Goal: Find specific page/section: Find specific page/section

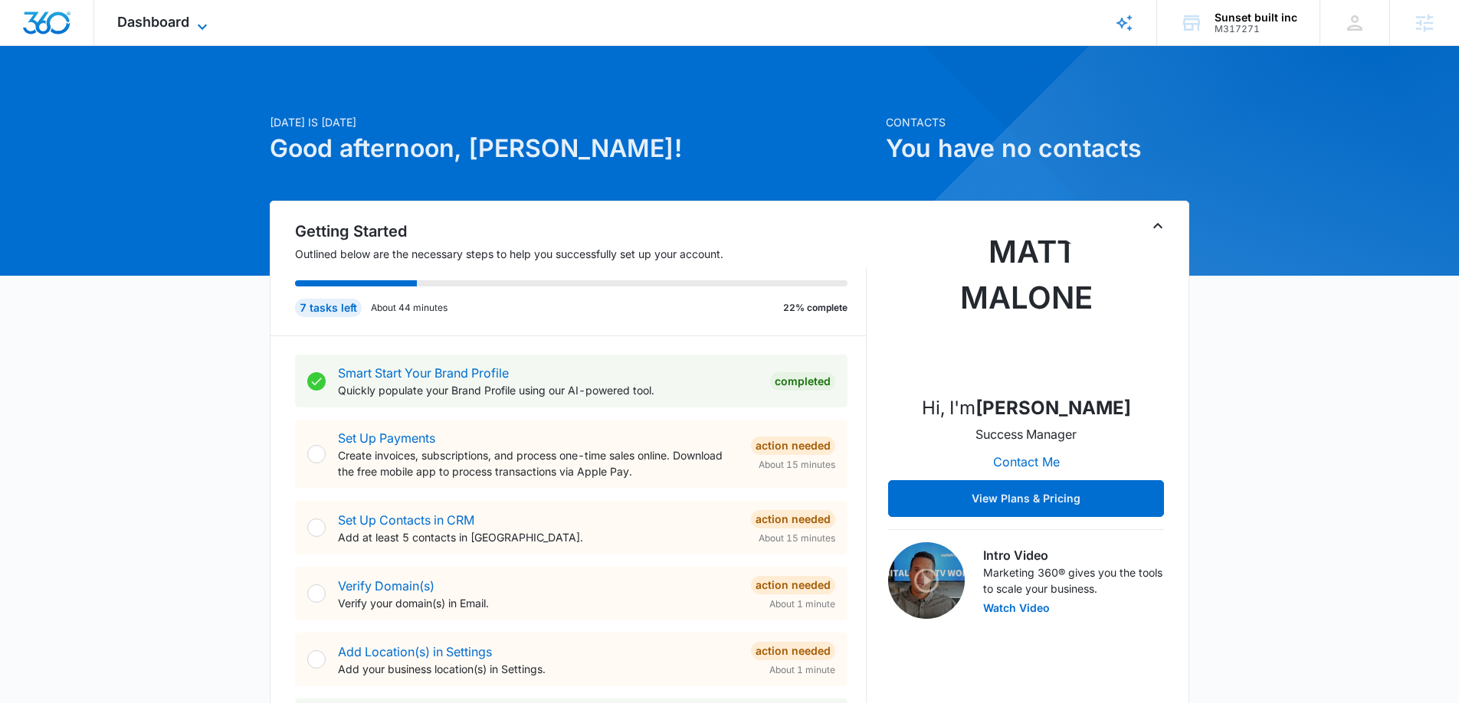
click at [194, 22] on icon at bounding box center [202, 27] width 18 height 18
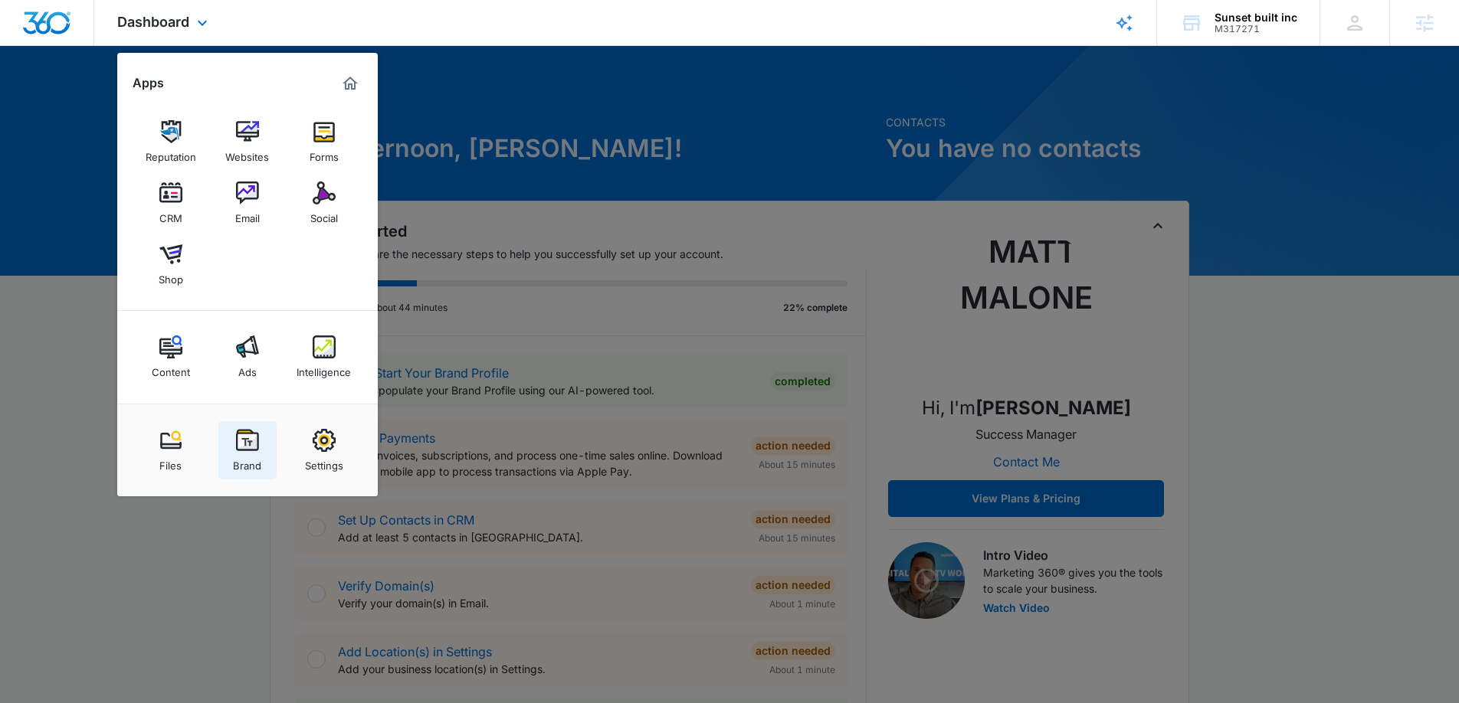
click at [247, 447] on img at bounding box center [247, 440] width 23 height 23
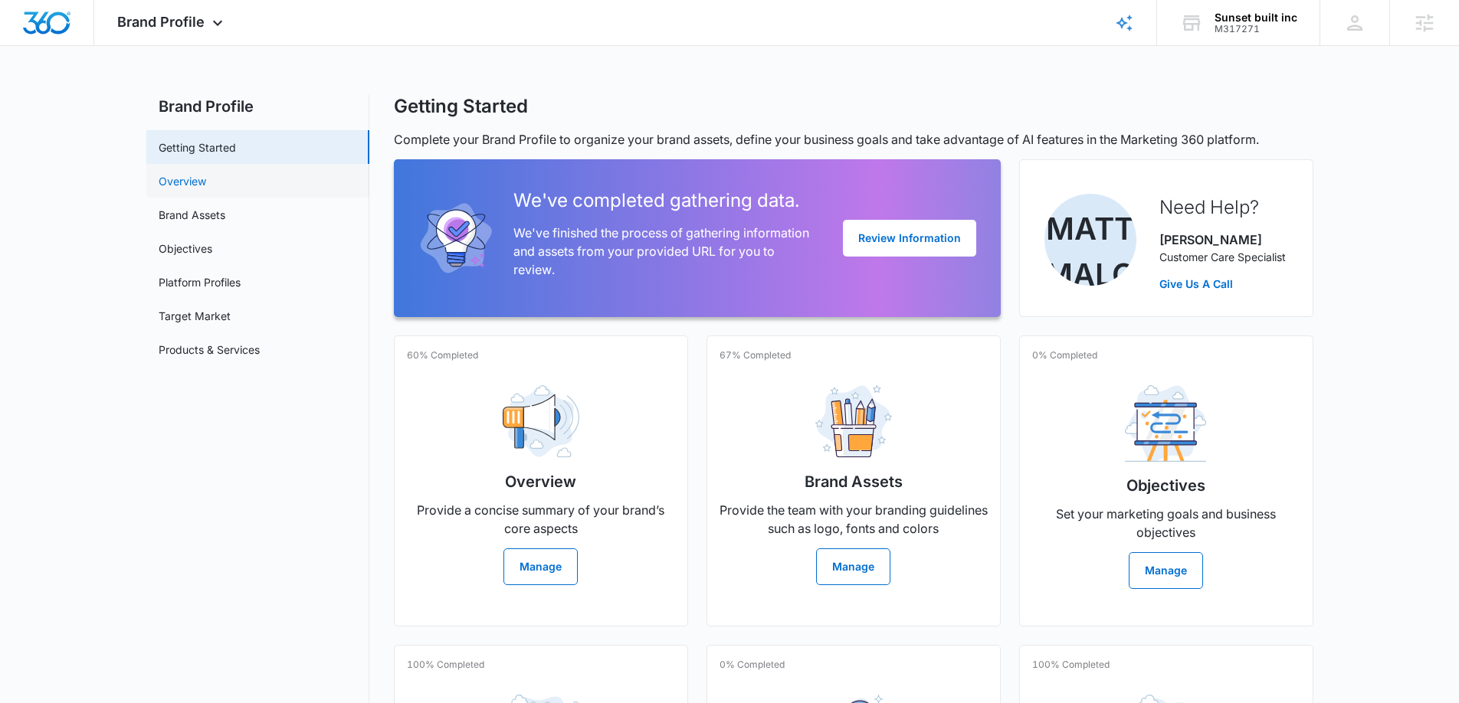
click at [206, 174] on link "Overview" at bounding box center [182, 181] width 47 height 16
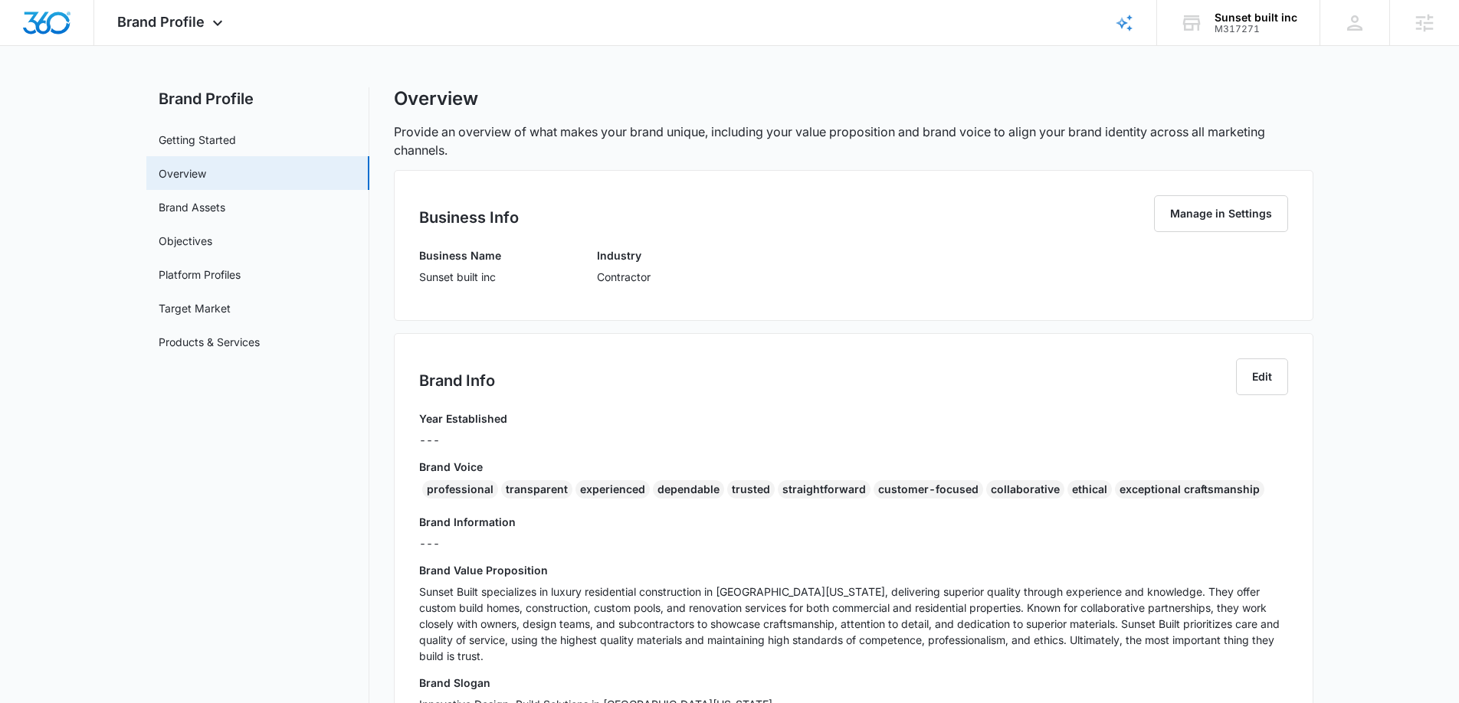
scroll to position [11, 0]
